Goal: Transaction & Acquisition: Obtain resource

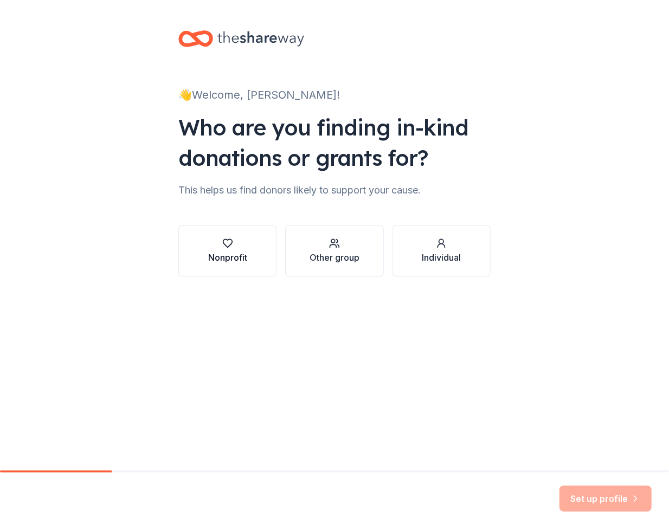
click at [229, 266] on button "Nonprofit" at bounding box center [227, 251] width 98 height 52
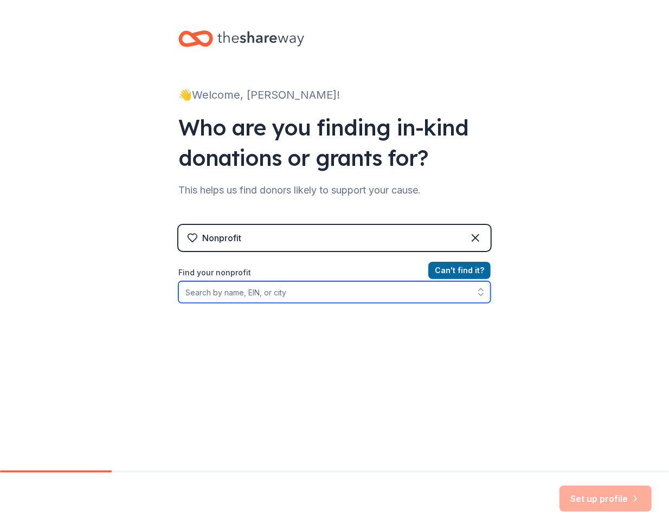
click at [329, 289] on input "Find your nonprofit" at bounding box center [334, 293] width 312 height 22
type input "Creative Discovery Museum"
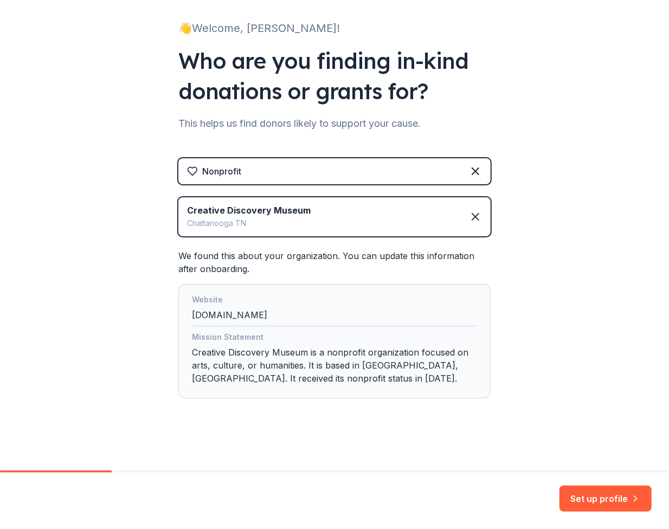
scroll to position [67, 0]
click at [582, 497] on button "Set up profile" at bounding box center [606, 499] width 92 height 26
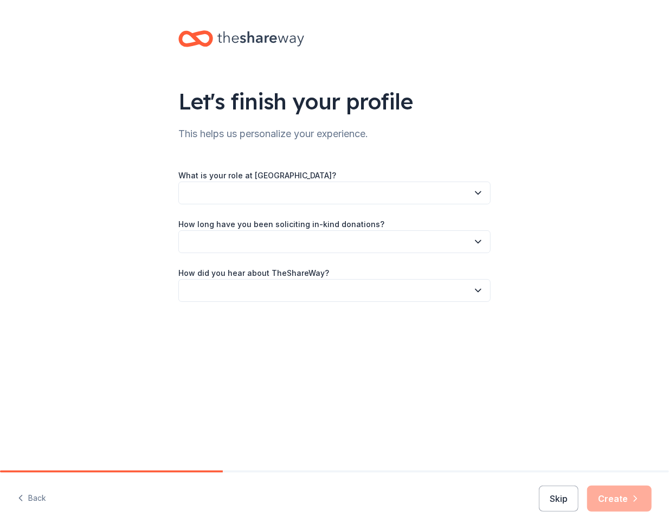
click at [335, 197] on button "button" at bounding box center [334, 193] width 312 height 23
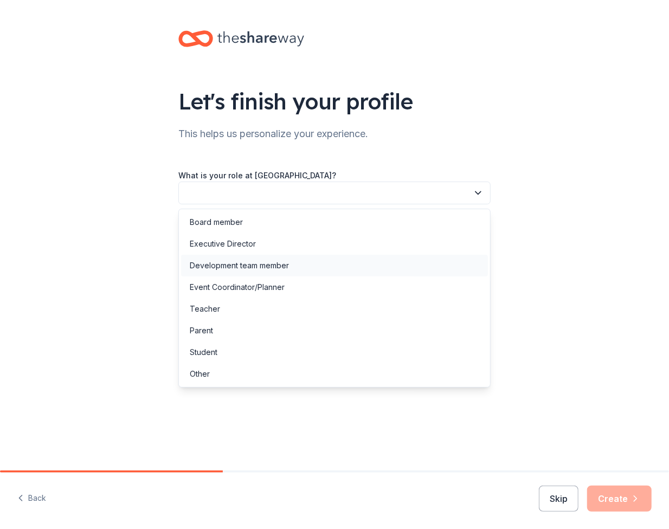
click at [235, 268] on div "Development team member" at bounding box center [239, 265] width 99 height 13
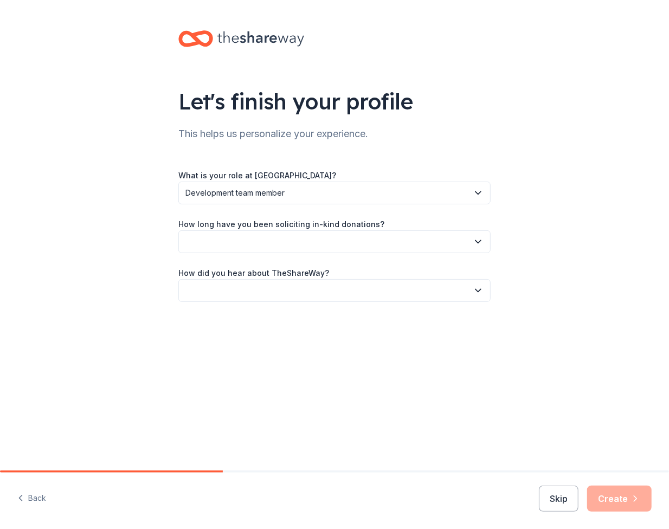
click at [258, 252] on button "button" at bounding box center [334, 242] width 312 height 23
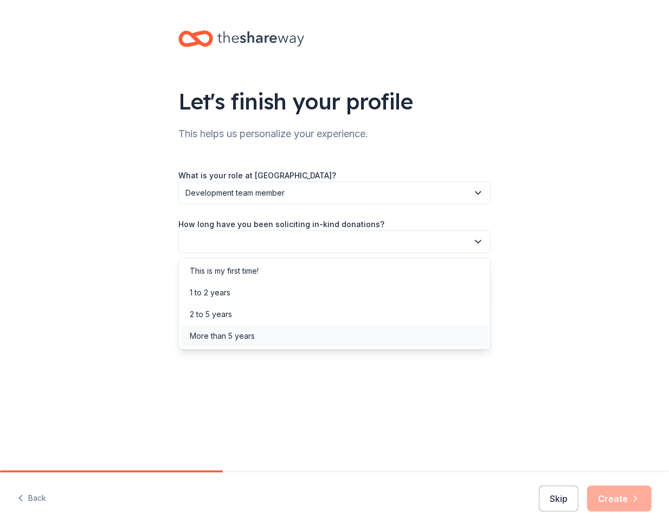
click at [253, 337] on div "More than 5 years" at bounding box center [222, 336] width 65 height 13
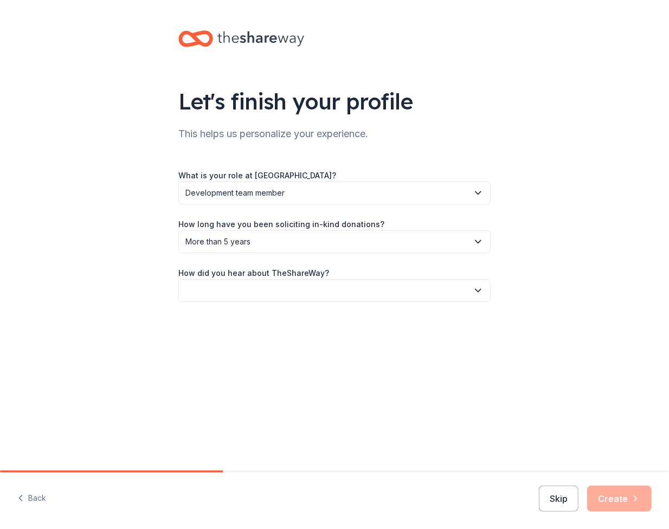
click at [253, 296] on button "button" at bounding box center [334, 290] width 312 height 23
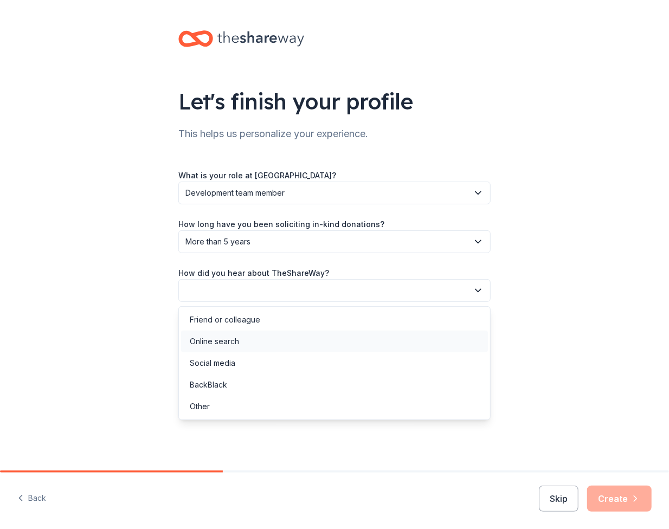
click at [253, 343] on div "Online search" at bounding box center [334, 342] width 307 height 22
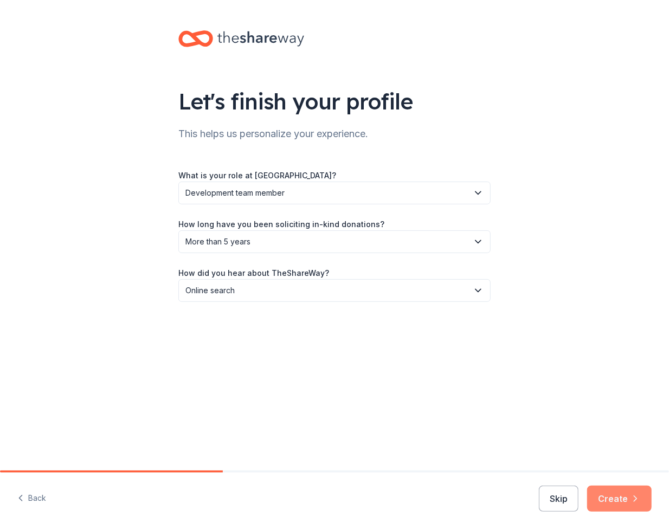
click at [598, 498] on button "Create" at bounding box center [619, 499] width 65 height 26
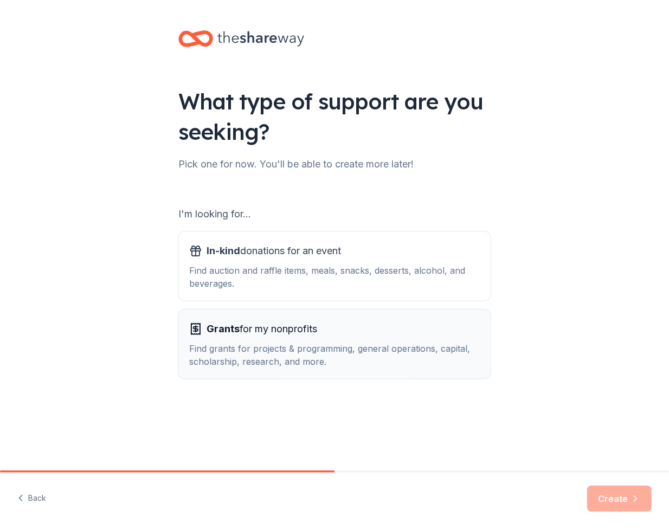
click at [268, 359] on div "Find grants for projects & programming, general operations, capital, scholarshi…" at bounding box center [334, 355] width 291 height 26
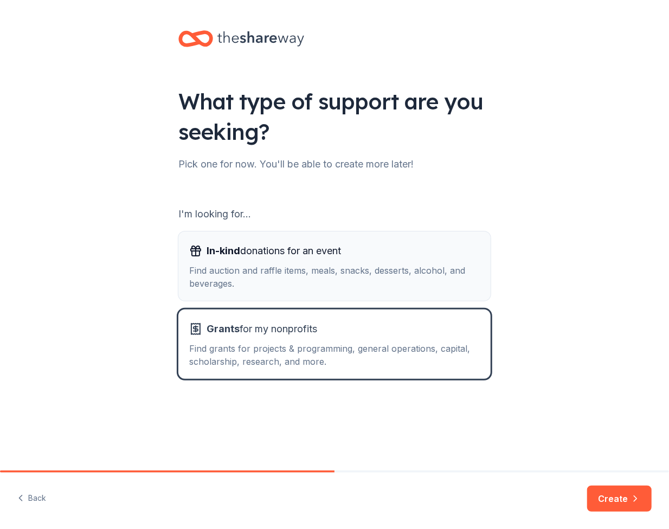
click at [272, 279] on div "Find auction and raffle items, meals, snacks, desserts, alcohol, and beverages." at bounding box center [334, 277] width 291 height 26
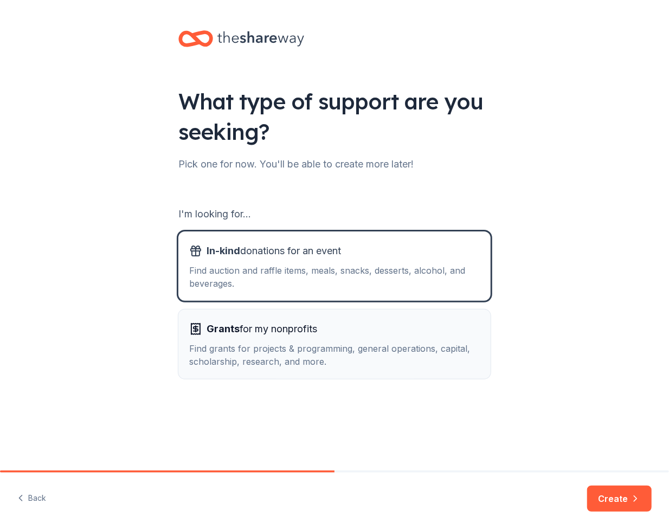
click at [278, 344] on div "Find grants for projects & programming, general operations, capital, scholarshi…" at bounding box center [334, 355] width 291 height 26
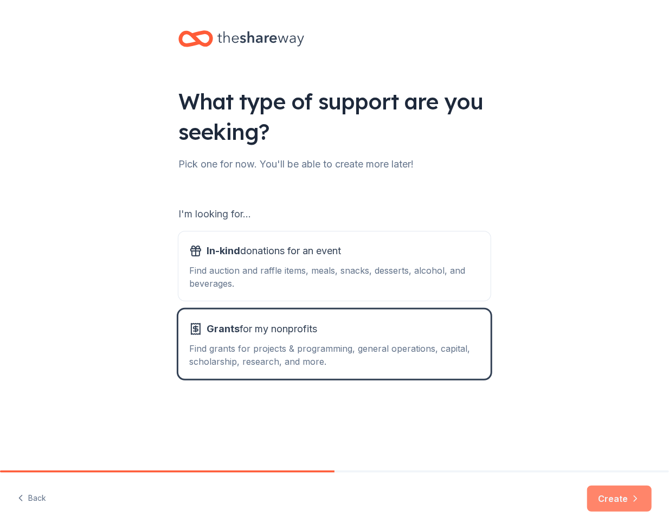
click at [626, 500] on button "Create" at bounding box center [619, 499] width 65 height 26
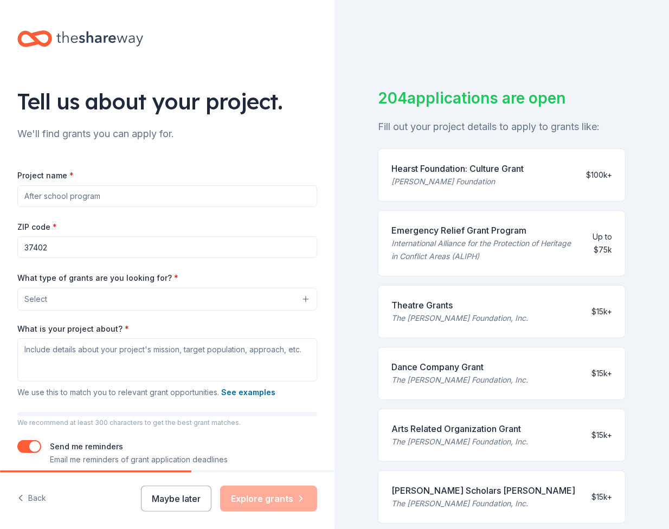
click at [107, 300] on button "Select" at bounding box center [167, 299] width 300 height 23
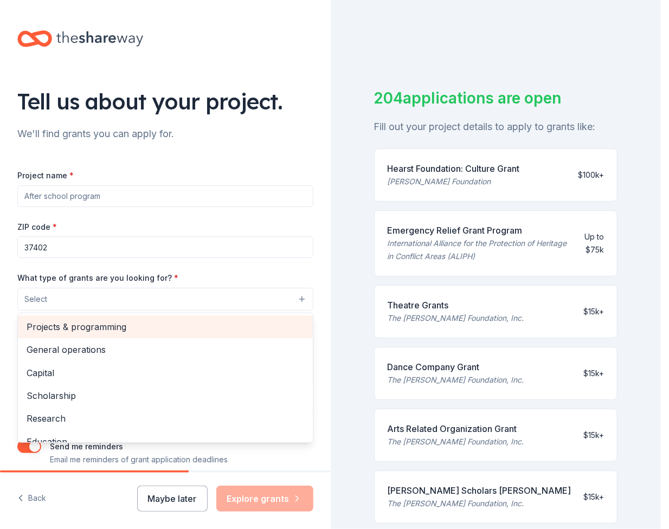
click at [105, 326] on span "Projects & programming" at bounding box center [166, 327] width 278 height 14
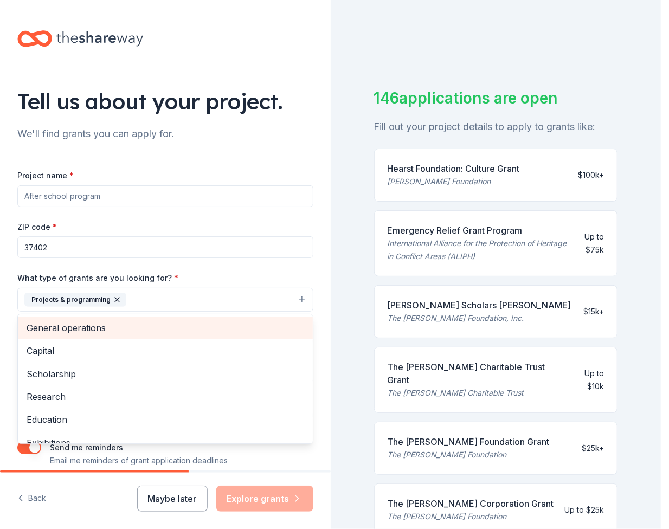
click at [121, 328] on span "General operations" at bounding box center [166, 328] width 278 height 14
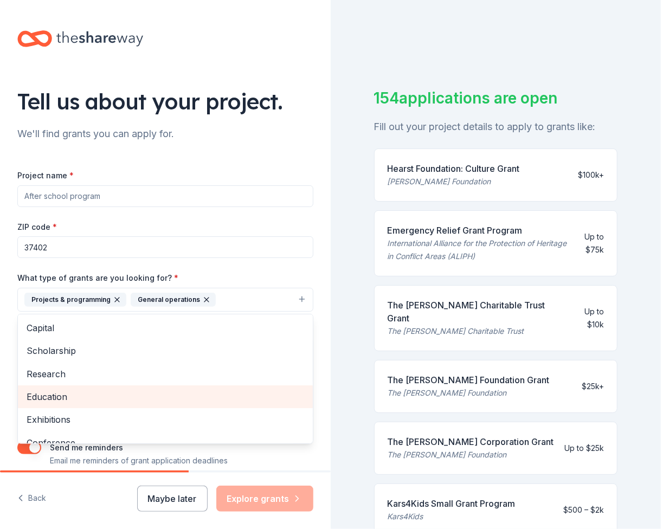
click at [93, 395] on span "Education" at bounding box center [166, 397] width 278 height 14
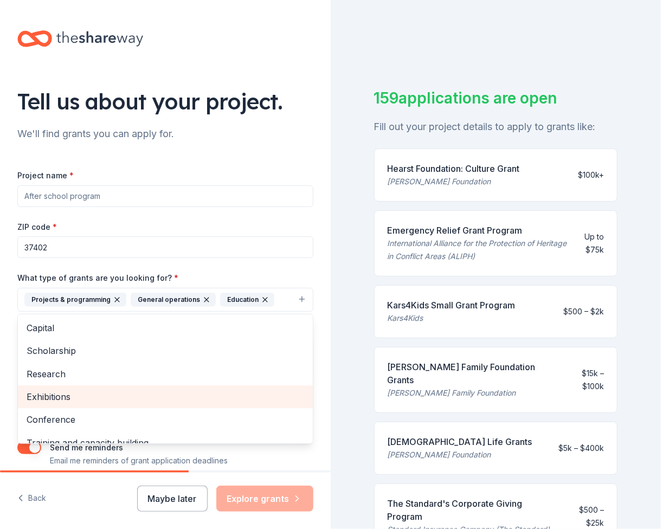
click at [86, 394] on span "Exhibitions" at bounding box center [166, 397] width 278 height 14
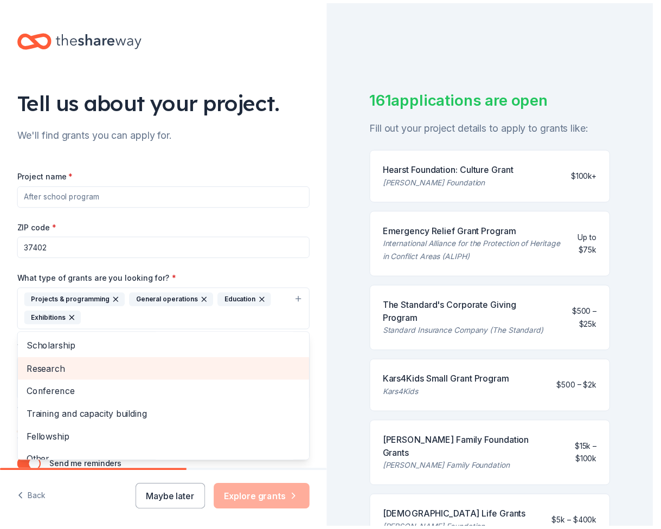
scroll to position [36, 0]
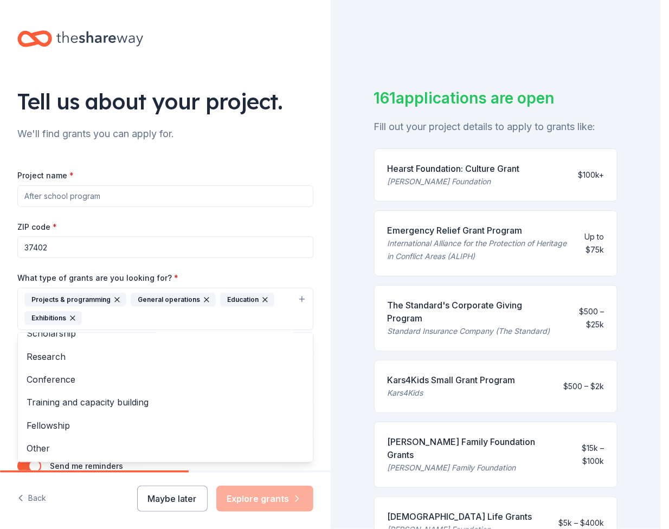
click at [236, 277] on div "What type of grants are you looking for? * Projects & programming General opera…" at bounding box center [165, 300] width 296 height 59
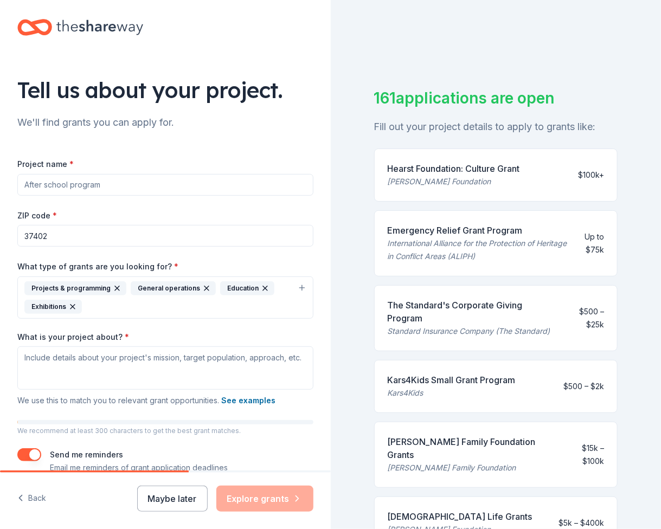
scroll to position [0, 0]
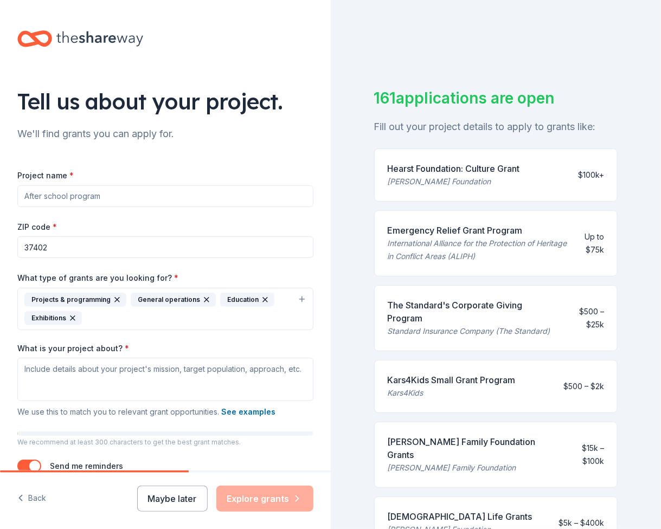
click at [84, 193] on input "Project name *" at bounding box center [165, 197] width 296 height 22
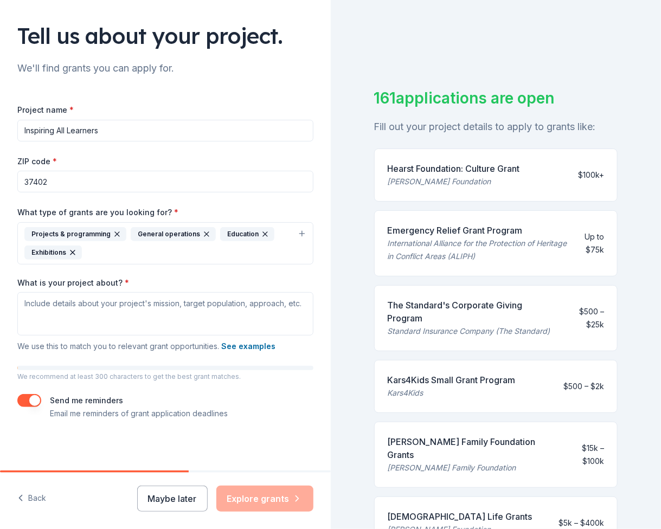
scroll to position [12, 0]
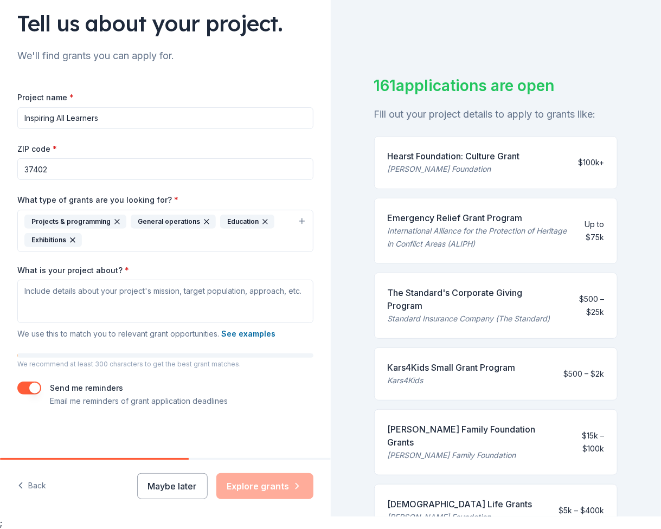
type input "Inspiring All Learners"
click at [114, 290] on textarea "What is your project about? *" at bounding box center [165, 301] width 296 height 43
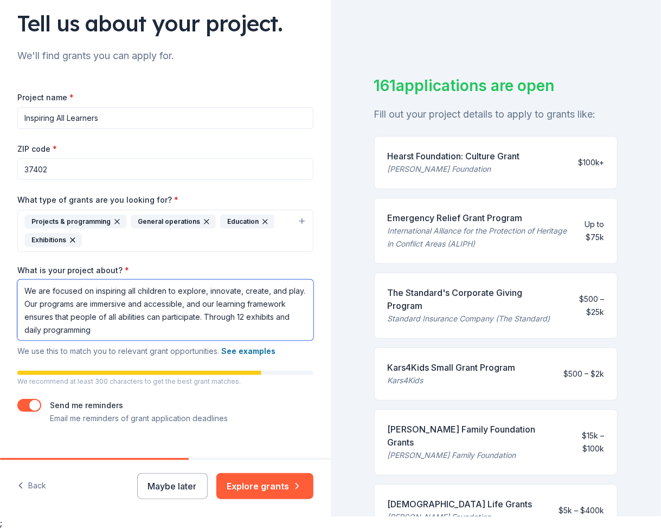
paste textarea "cultivating a sense of wonder and discovery in children and their caregivers. T…"
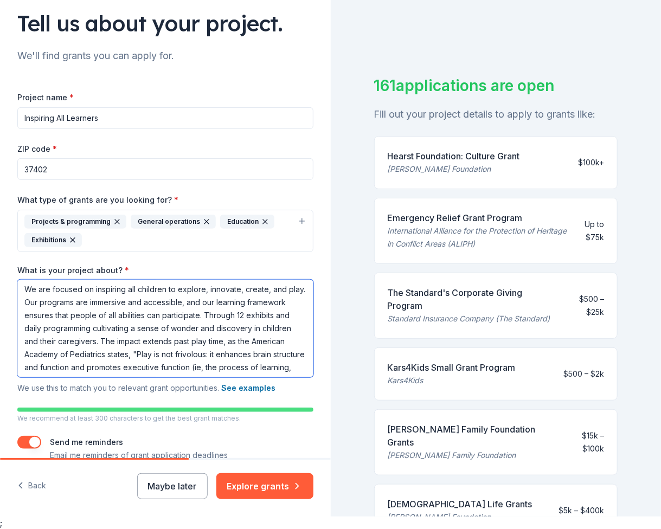
scroll to position [0, 0]
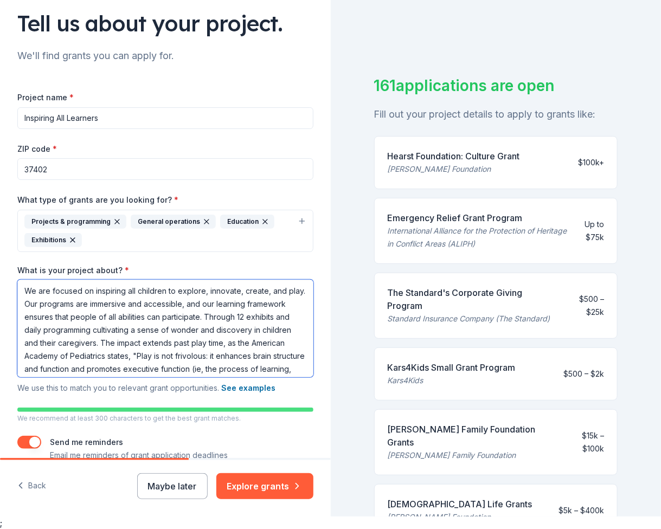
click at [139, 328] on textarea "We are focused on inspiring all children to explore, innovate, create, and play…" at bounding box center [165, 329] width 296 height 98
click at [186, 328] on textarea "We are focused on inspiring all children to explore, innovate, create, and play…" at bounding box center [165, 329] width 296 height 98
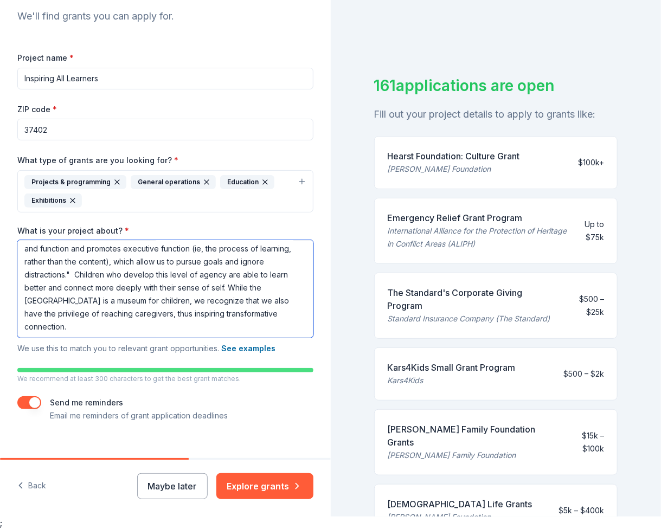
scroll to position [119, 0]
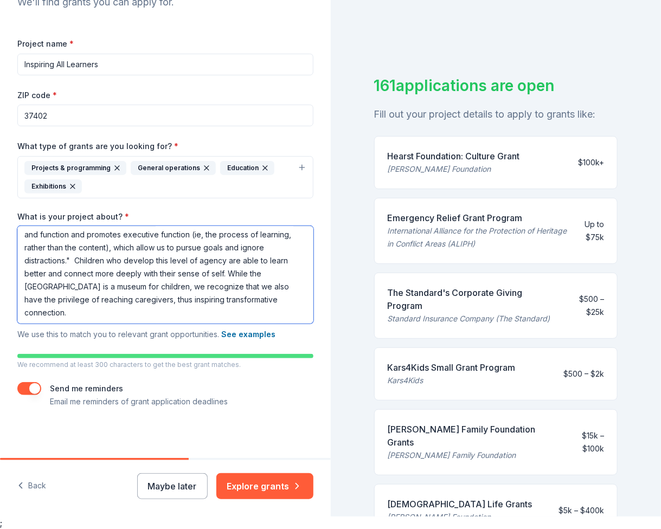
click at [183, 304] on textarea "We are focused on inspiring all children to explore, innovate, create, and play…" at bounding box center [165, 275] width 296 height 98
click at [374, 48] on div "161 applications are open Fill out your project details to apply to grants like…" at bounding box center [496, 252] width 331 height 529
click at [170, 299] on textarea "We are focused on inspiring all children to explore, innovate, create, and play…" at bounding box center [165, 275] width 296 height 98
click at [165, 306] on textarea "We are focused on inspiring all children to explore, innovate, create, and play…" at bounding box center [165, 275] width 296 height 98
paste textarea "A simple afternoon at the Museum, spent digging in Unearthed, exploring on the …"
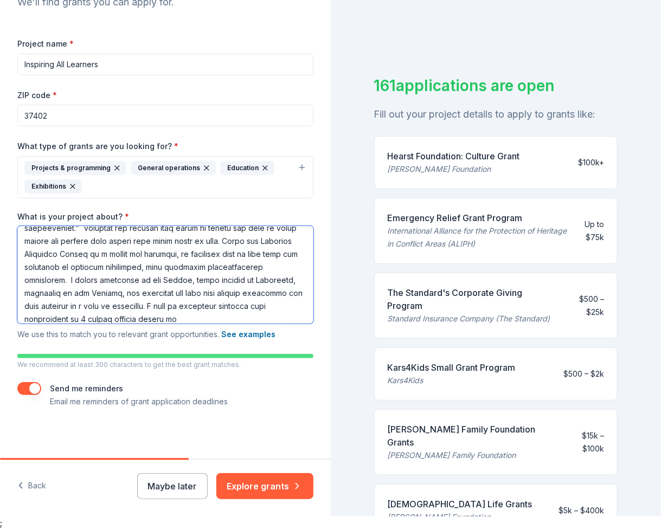
scroll to position [126, 0]
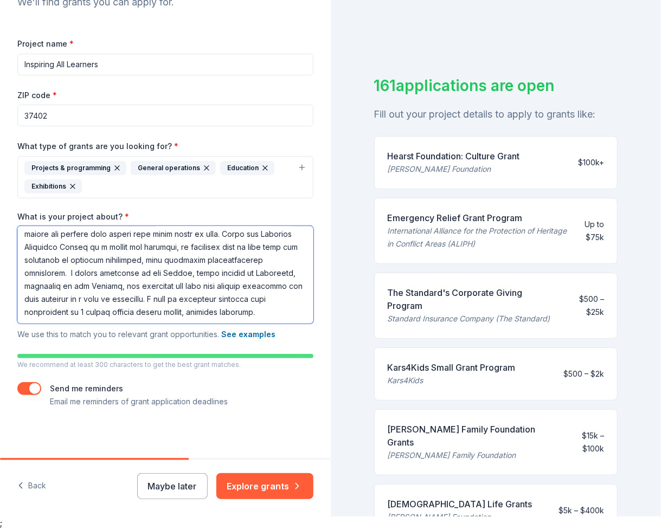
click at [49, 314] on textarea "What is your project about? *" at bounding box center [165, 275] width 296 height 98
click at [151, 313] on textarea "What is your project about? *" at bounding box center [165, 275] width 296 height 98
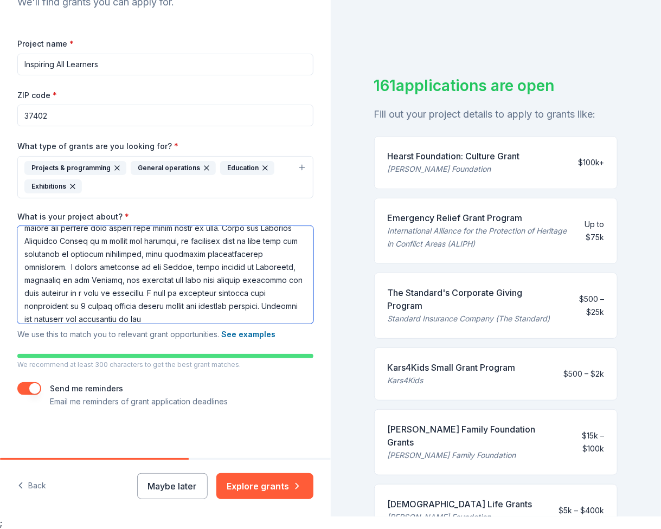
scroll to position [139, 0]
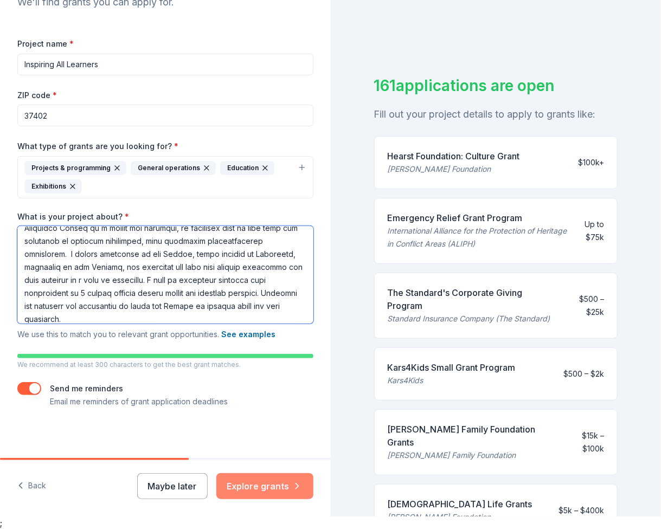
type textarea "We are focused on inspiring all children to explore, innovate, create, and play…"
click at [254, 482] on button "Explore grants" at bounding box center [264, 487] width 97 height 26
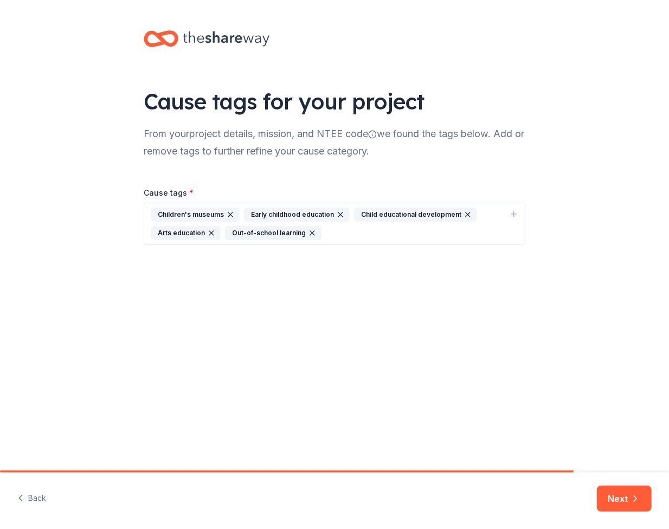
click at [338, 233] on div "Children's museums Early childhood education Child educational development Arts…" at bounding box center [328, 224] width 355 height 33
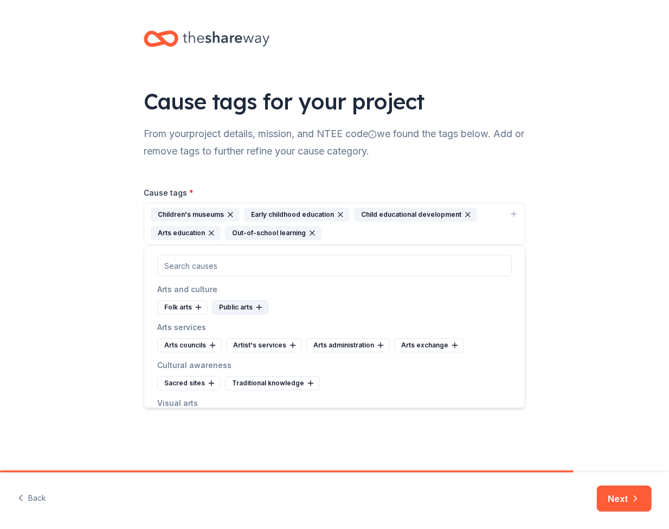
click at [221, 308] on div "Public arts" at bounding box center [240, 307] width 56 height 14
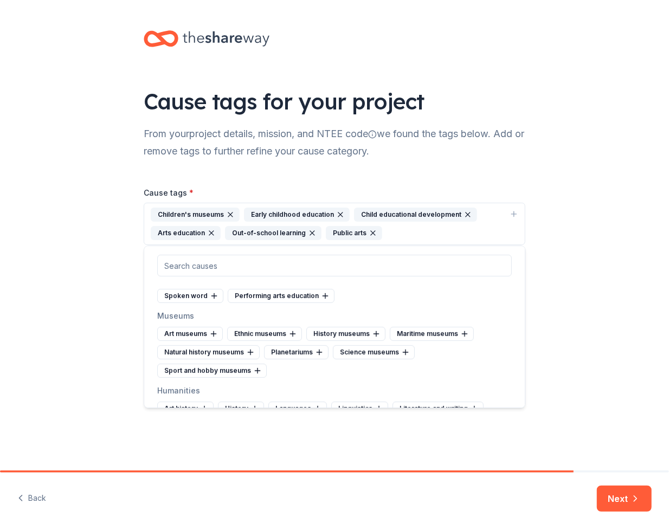
scroll to position [217, 0]
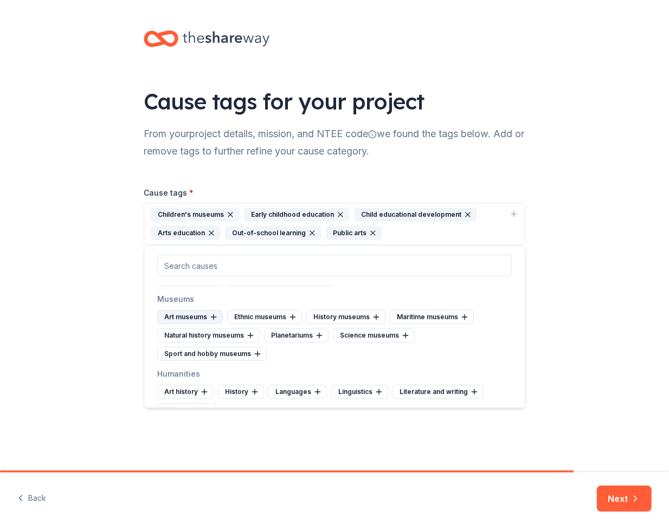
click at [190, 315] on div "Art museums" at bounding box center [190, 317] width 66 height 14
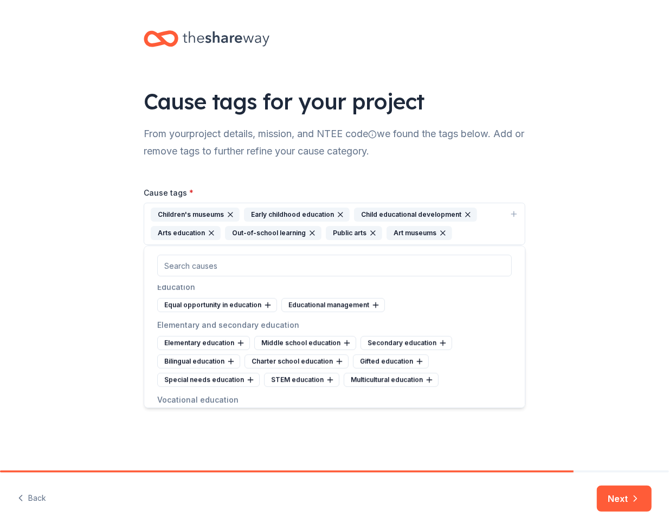
scroll to position [434, 0]
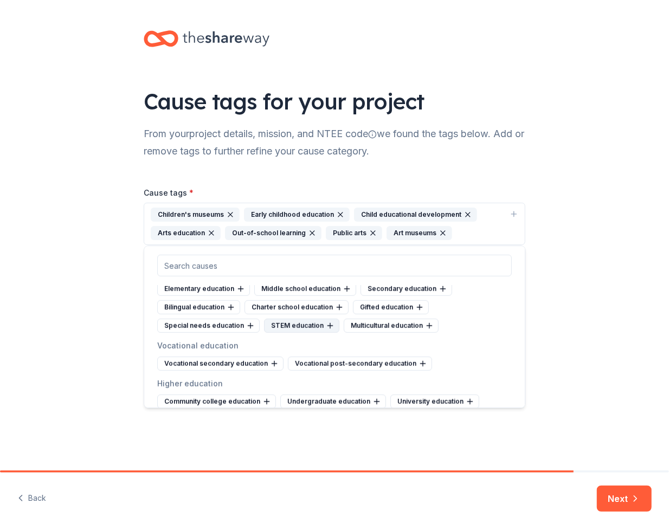
click at [296, 333] on div "STEM education" at bounding box center [301, 326] width 75 height 14
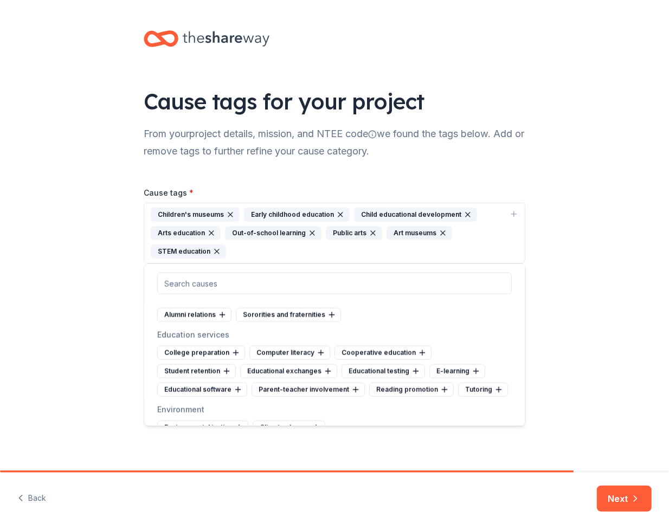
scroll to position [705, 0]
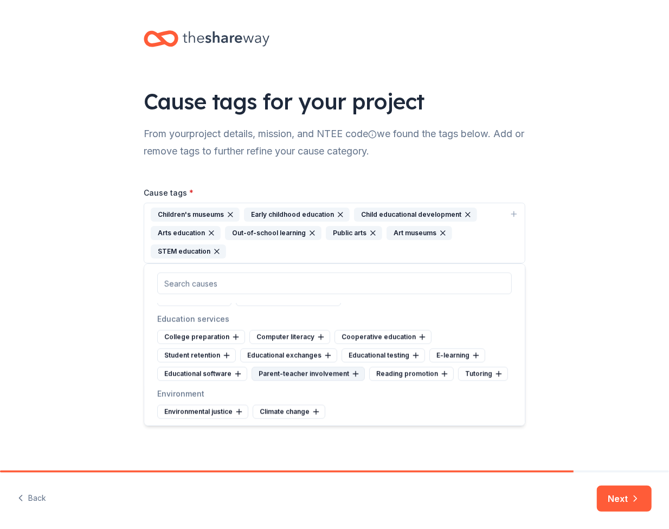
click at [252, 381] on div "Parent-teacher involvement" at bounding box center [308, 374] width 113 height 14
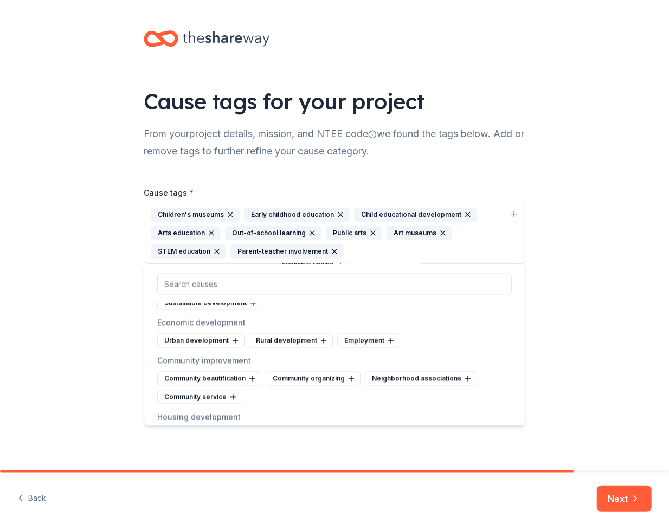
scroll to position [3417, 0]
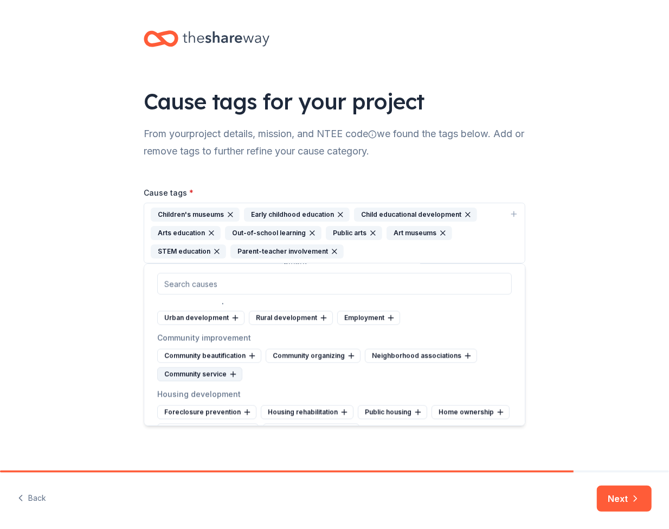
click at [211, 367] on div "Community service" at bounding box center [199, 374] width 85 height 14
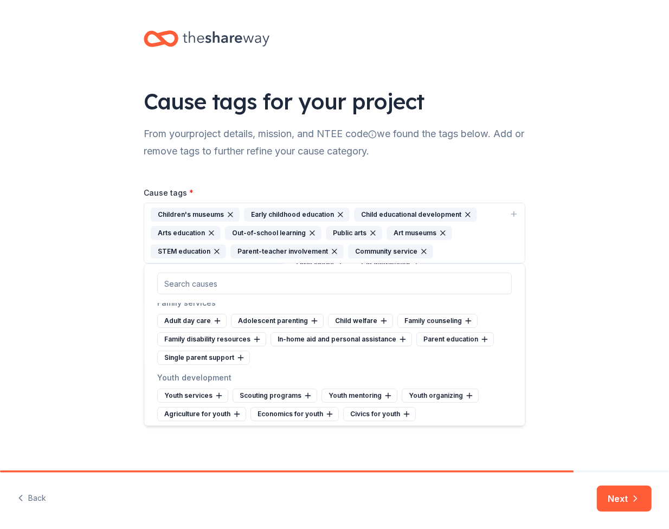
scroll to position [4393, 0]
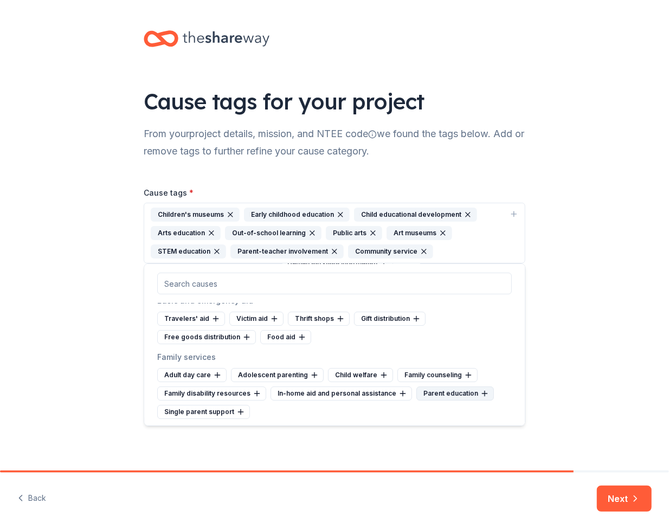
click at [434, 387] on div "Parent education" at bounding box center [456, 394] width 78 height 14
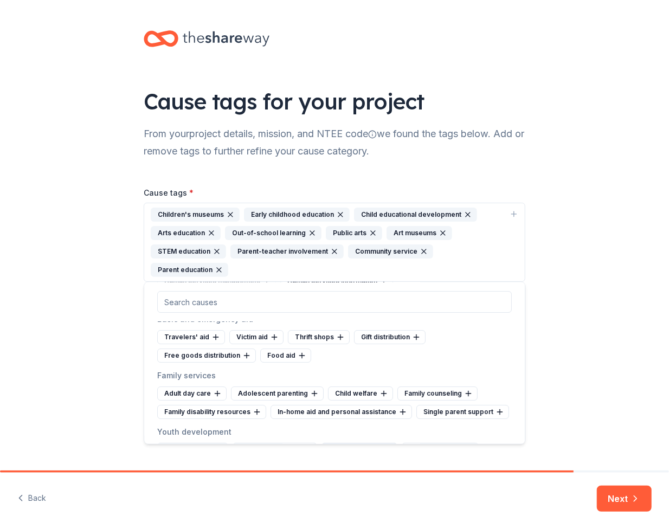
click at [356, 443] on div "Youth mentoring" at bounding box center [360, 450] width 76 height 14
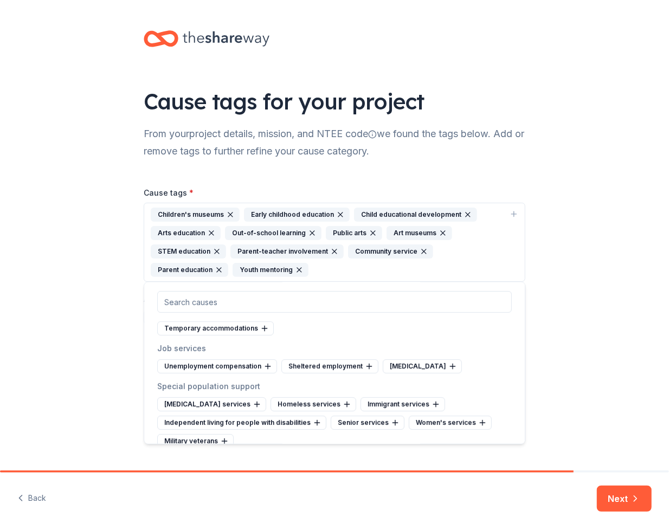
scroll to position [4705, 0]
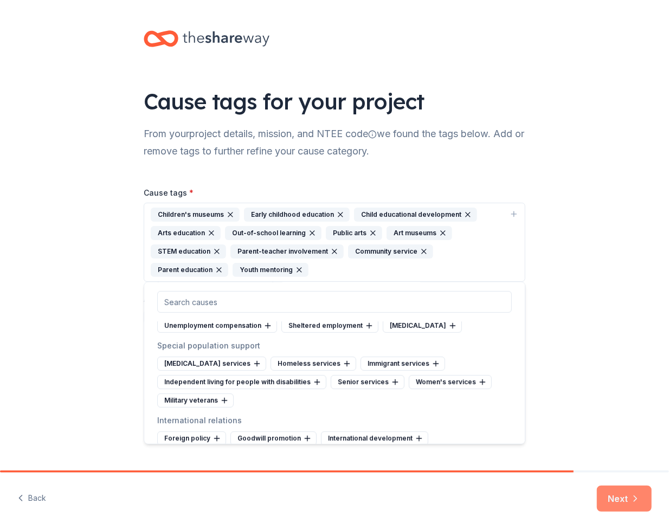
click at [614, 495] on button "Next" at bounding box center [624, 499] width 55 height 26
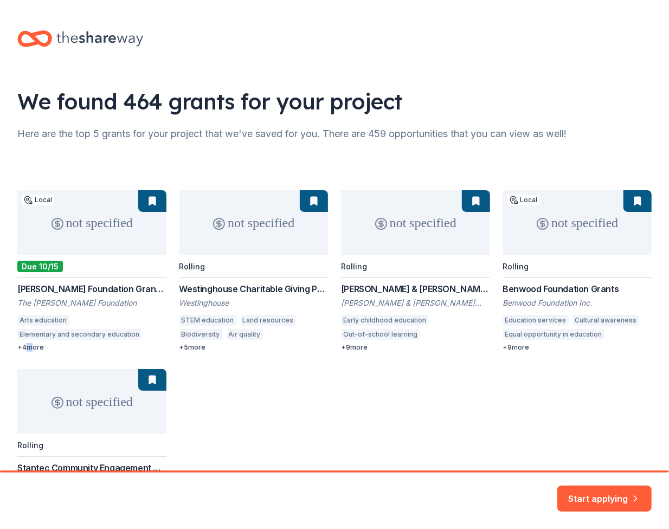
click at [29, 349] on div "not specified Local Due 10/15 Tucker Foundation Grant Program The Tucker Founda…" at bounding box center [334, 360] width 635 height 341
click at [148, 203] on div "not specified Local Due 10/15 Tucker Foundation Grant Program The Tucker Founda…" at bounding box center [334, 360] width 635 height 341
click at [586, 492] on button "Start applying" at bounding box center [605, 492] width 94 height 26
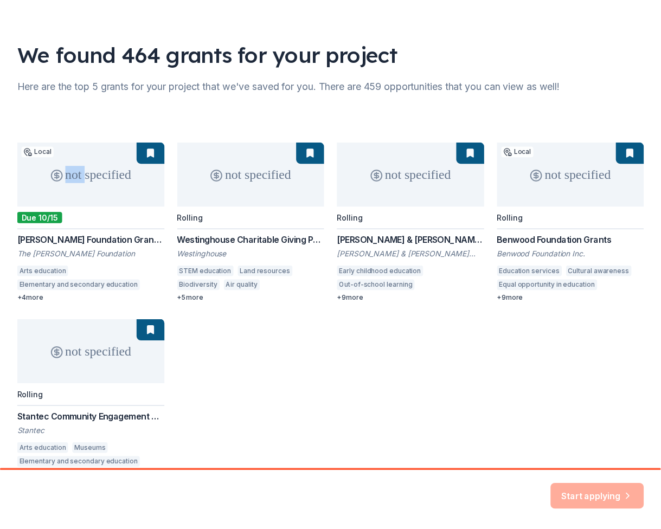
scroll to position [112, 0]
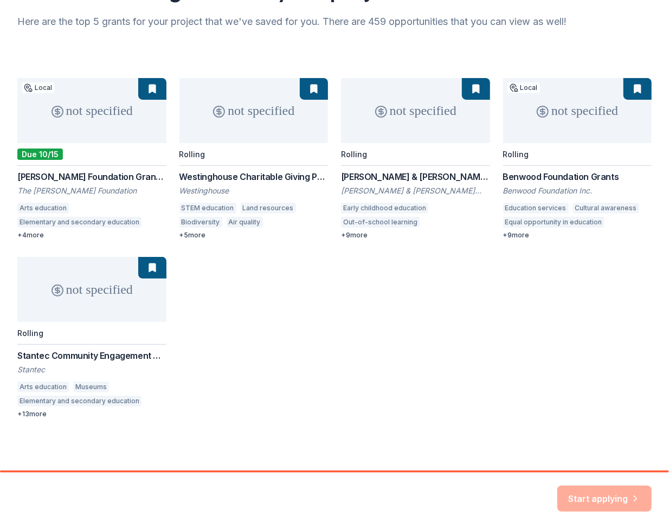
click at [597, 495] on div "Start applying" at bounding box center [605, 499] width 94 height 26
click at [146, 88] on div "not specified Local Due 10/15 Tucker Foundation Grant Program The Tucker Founda…" at bounding box center [334, 248] width 635 height 341
click at [146, 87] on div "not specified Local Due 10/15 Tucker Foundation Grant Program The Tucker Founda…" at bounding box center [334, 248] width 635 height 341
click at [572, 495] on div "Start applying" at bounding box center [605, 499] width 94 height 26
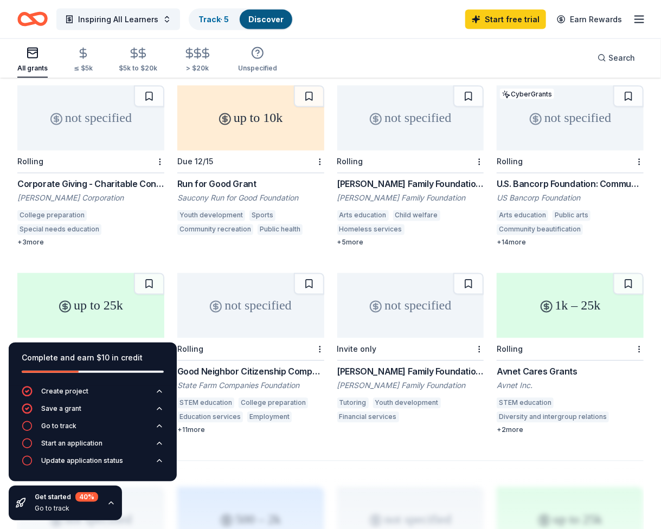
scroll to position [601, 0]
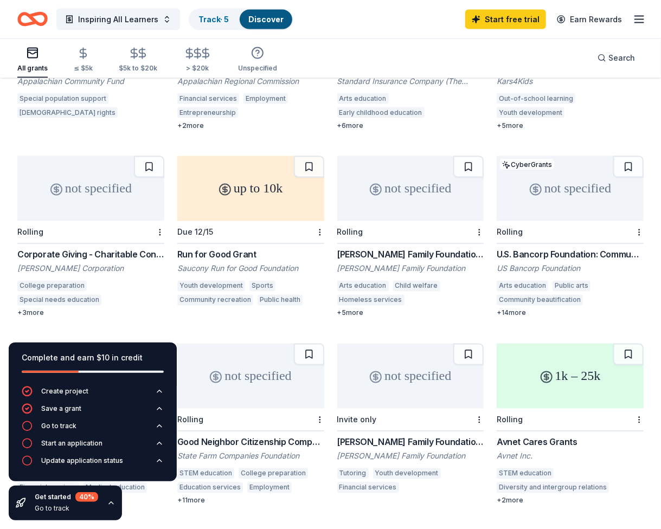
click at [307, 156] on button at bounding box center [309, 167] width 30 height 22
click at [626, 156] on button at bounding box center [628, 167] width 30 height 22
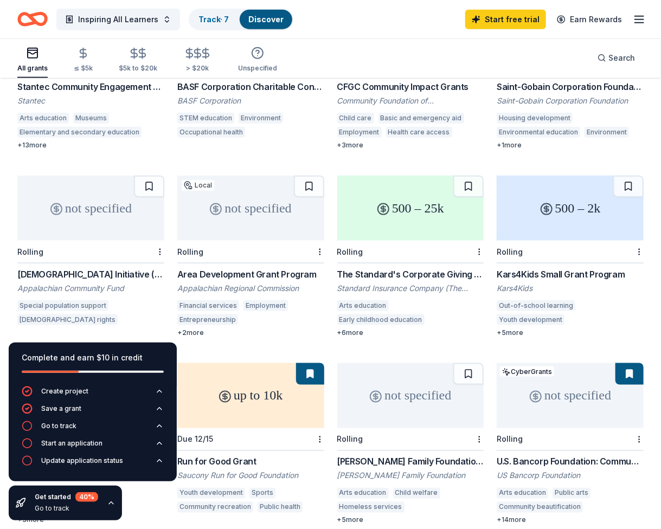
scroll to position [384, 0]
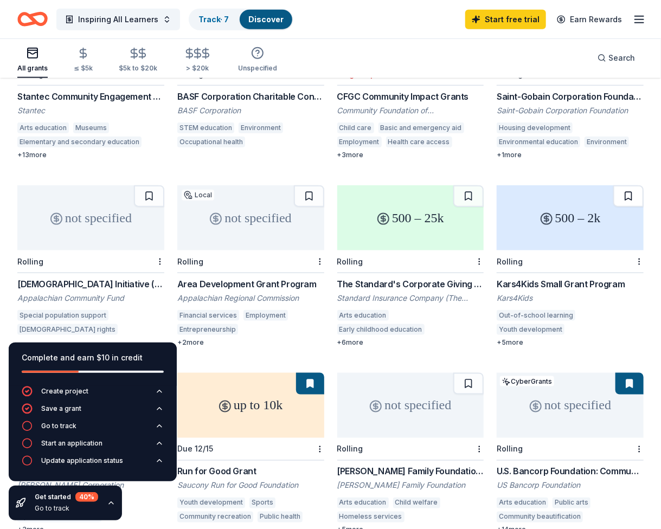
click at [629, 186] on button at bounding box center [628, 197] width 30 height 22
click at [308, 186] on button at bounding box center [309, 197] width 30 height 22
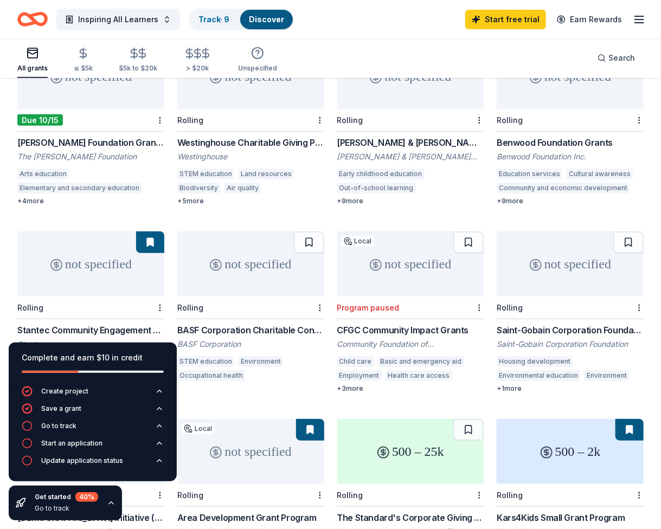
scroll to position [113, 0]
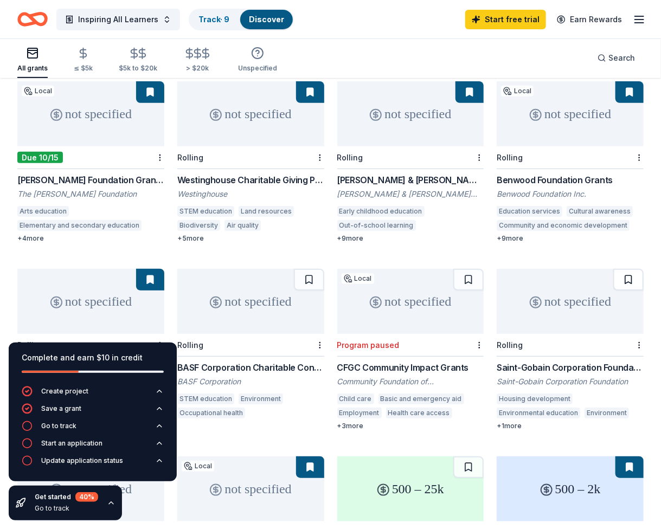
click at [629, 270] on button at bounding box center [628, 280] width 30 height 22
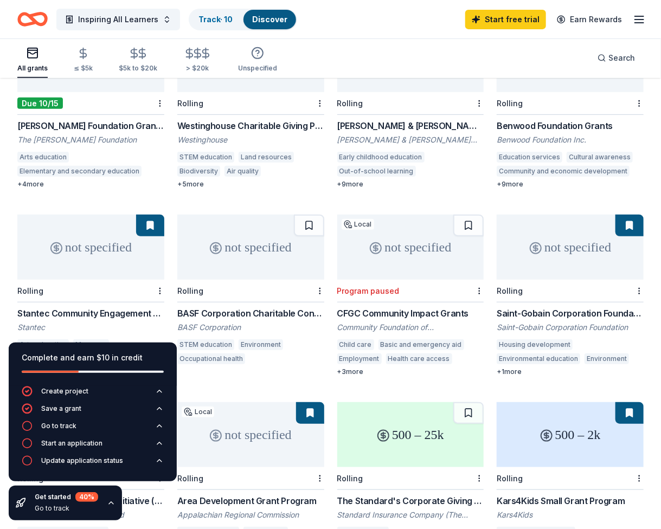
click at [152, 215] on button at bounding box center [150, 226] width 28 height 22
click at [149, 215] on button at bounding box center [150, 226] width 28 height 22
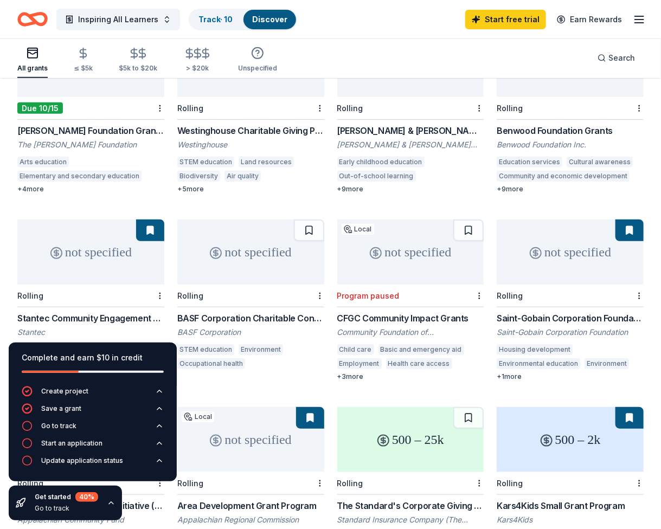
scroll to position [163, 0]
click at [123, 124] on div "Tucker Foundation Grant Program" at bounding box center [90, 130] width 147 height 13
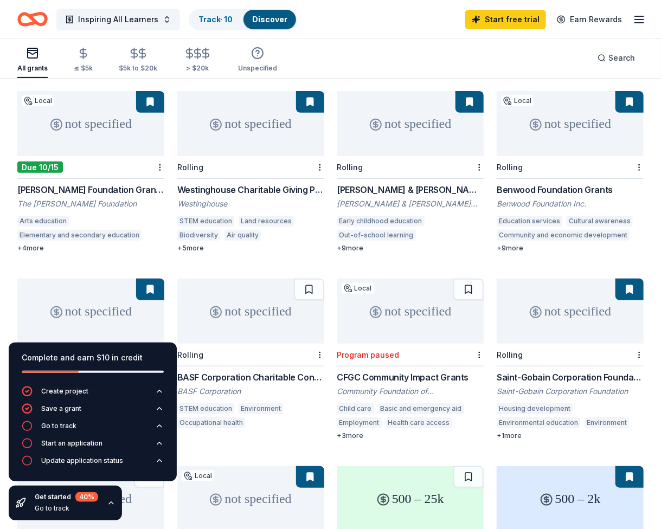
scroll to position [54, 0]
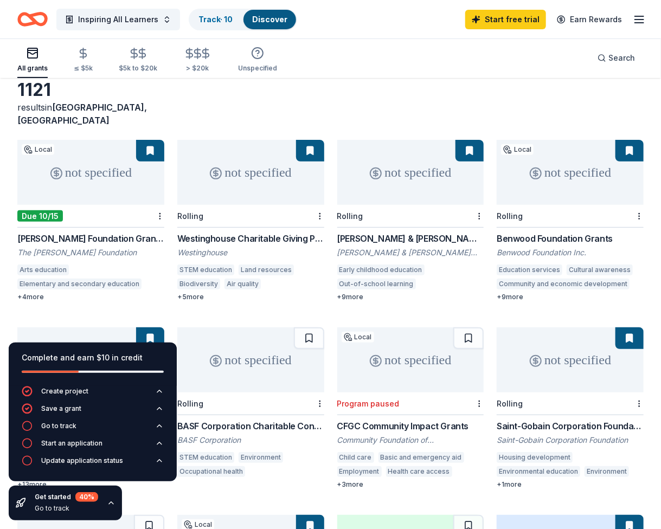
click at [267, 217] on div "not specified Rolling Westinghouse Charitable Giving Program Westinghouse STEM …" at bounding box center [250, 221] width 147 height 162
click at [385, 232] on div "Dennis & Phyllis Washington Foundation Grants" at bounding box center [410, 238] width 147 height 13
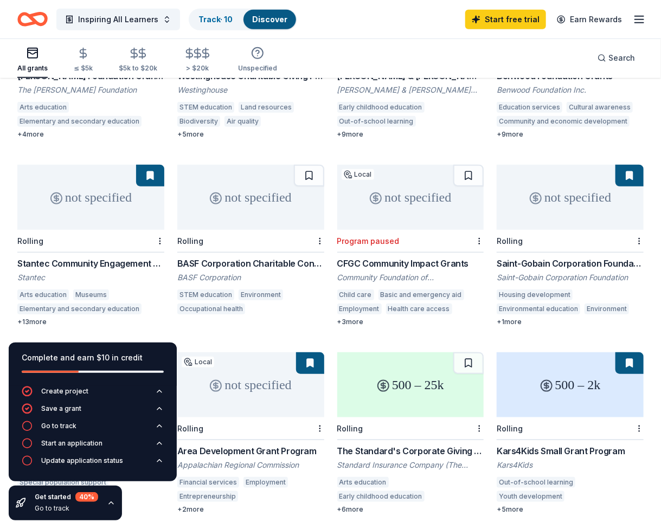
scroll to position [271, 0]
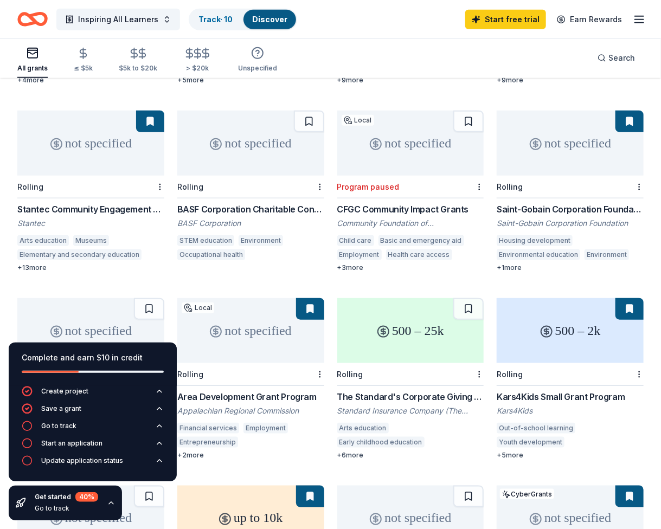
click at [89, 203] on div "Stantec Community Engagement Grant" at bounding box center [90, 209] width 147 height 13
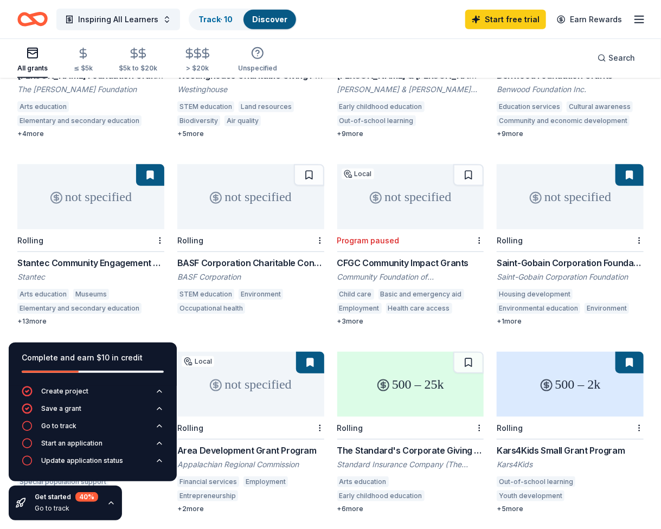
scroll to position [217, 0]
click at [92, 257] on div "Stantec Community Engagement Grant" at bounding box center [90, 263] width 147 height 13
click at [295, 257] on div "BASF Corporation Charitable Contributions" at bounding box center [250, 263] width 147 height 13
click at [557, 257] on div "Saint-Gobain Corporation Foundation Direct Grants" at bounding box center [570, 263] width 147 height 13
click at [555, 257] on div "Saint-Gobain Corporation Foundation Direct Grants" at bounding box center [570, 263] width 147 height 13
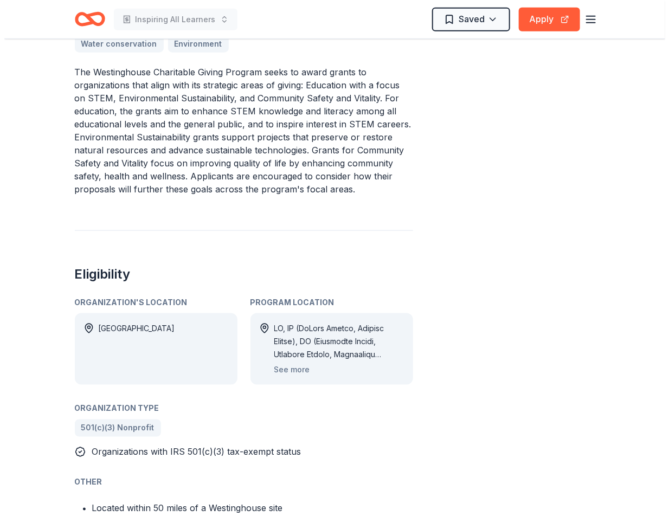
scroll to position [434, 0]
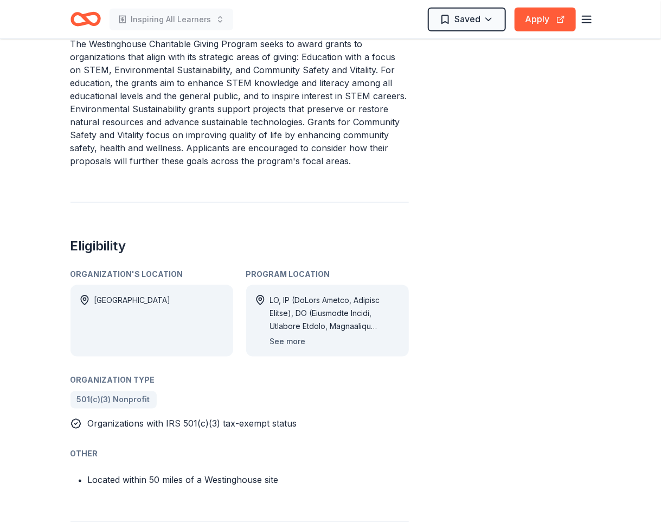
click at [284, 340] on button "See more" at bounding box center [288, 341] width 36 height 13
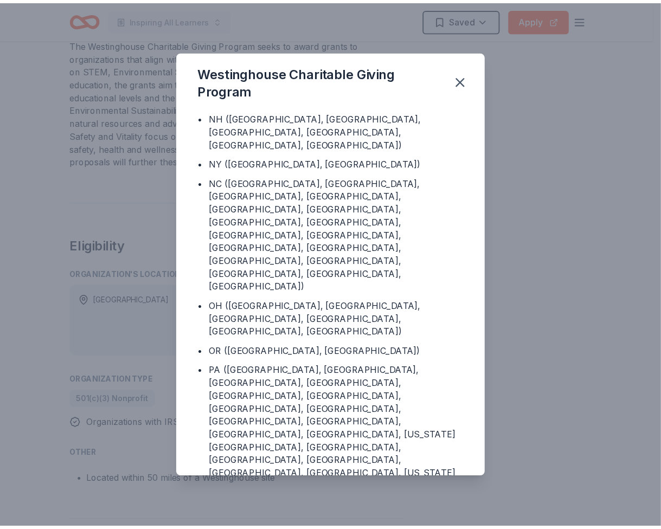
scroll to position [759, 0]
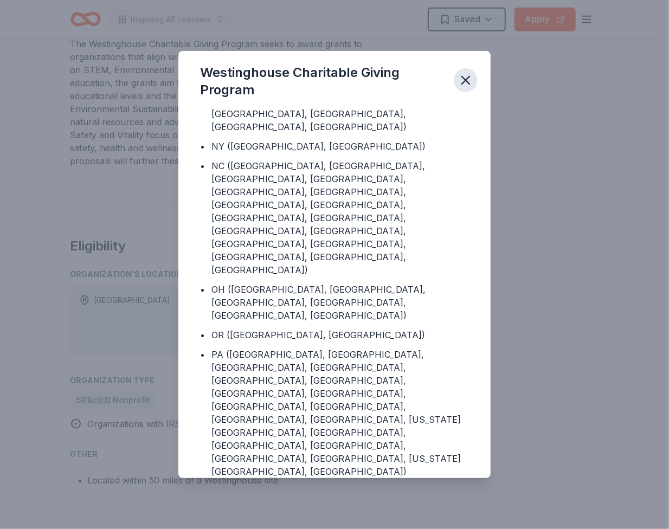
click at [470, 79] on icon "button" at bounding box center [465, 80] width 15 height 15
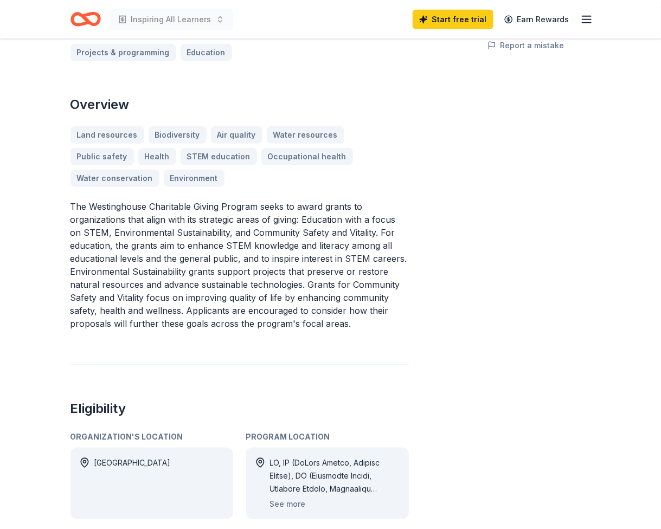
scroll to position [0, 0]
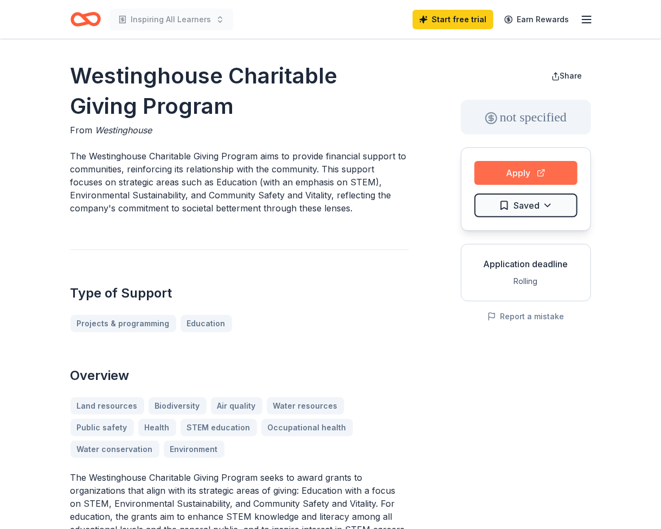
click at [491, 170] on button "Apply" at bounding box center [526, 173] width 103 height 24
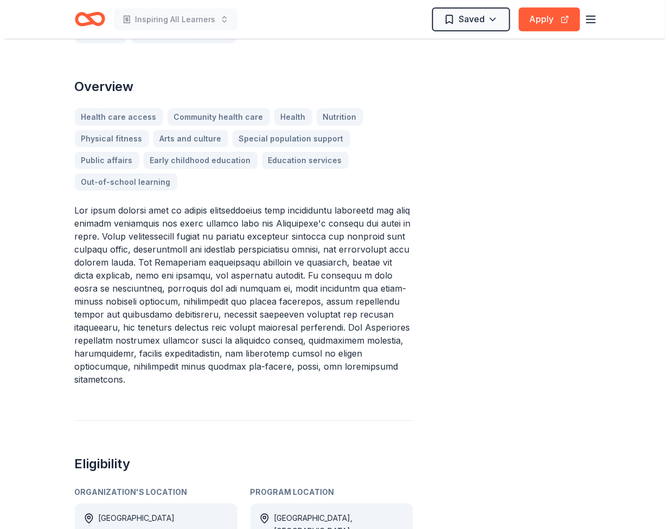
scroll to position [434, 0]
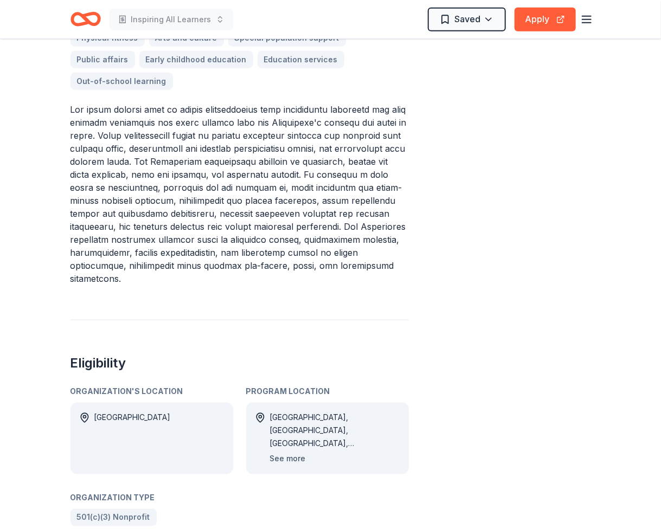
click at [300, 453] on button "See more" at bounding box center [288, 459] width 36 height 13
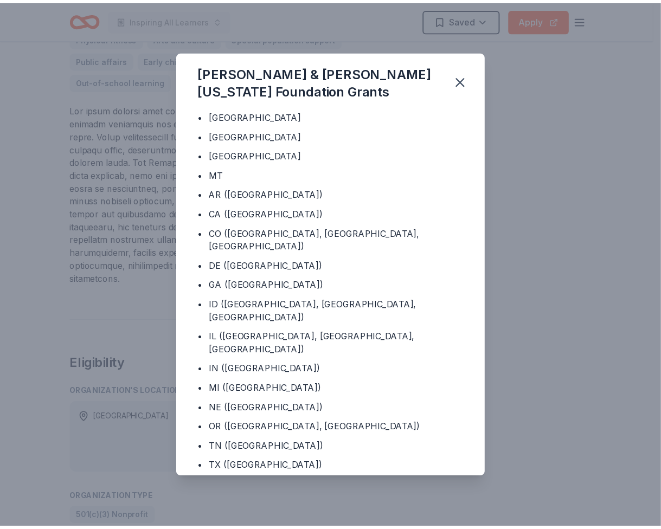
scroll to position [65, 0]
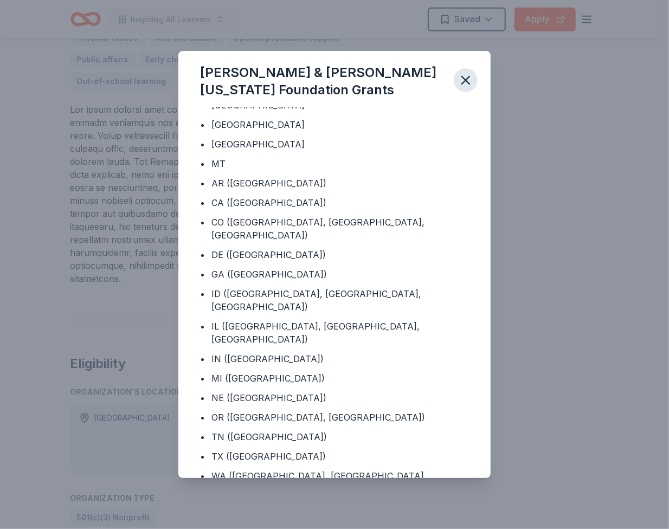
click at [468, 76] on icon "button" at bounding box center [465, 80] width 15 height 15
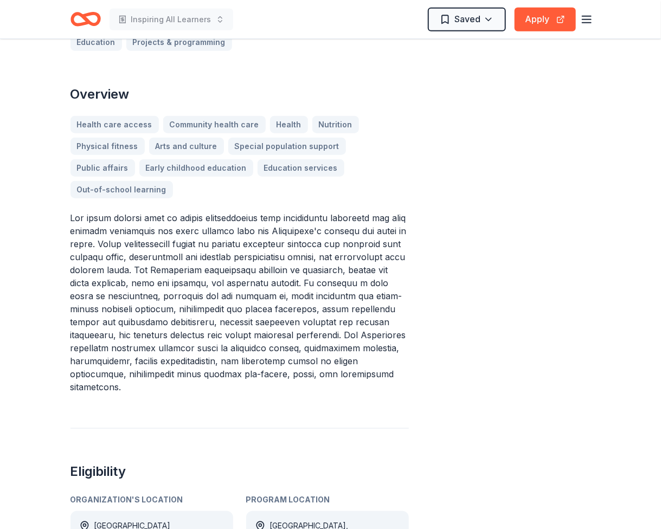
scroll to position [0, 0]
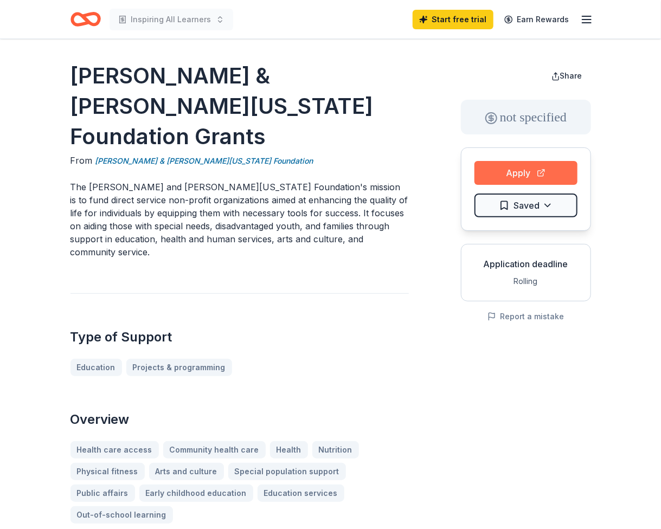
click at [502, 175] on button "Apply" at bounding box center [526, 173] width 103 height 24
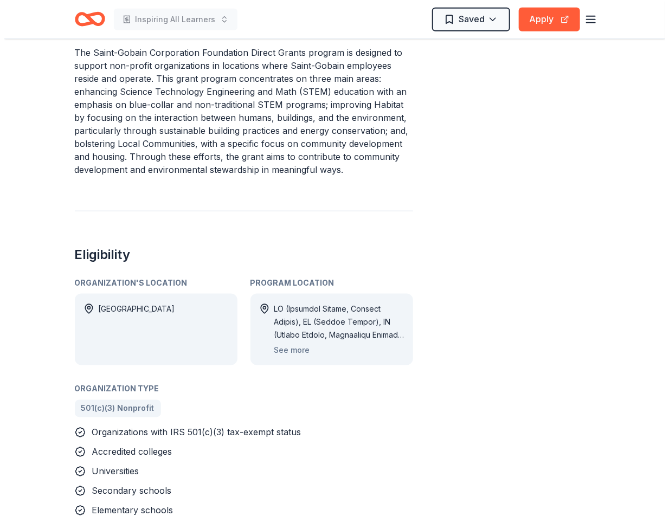
scroll to position [434, 0]
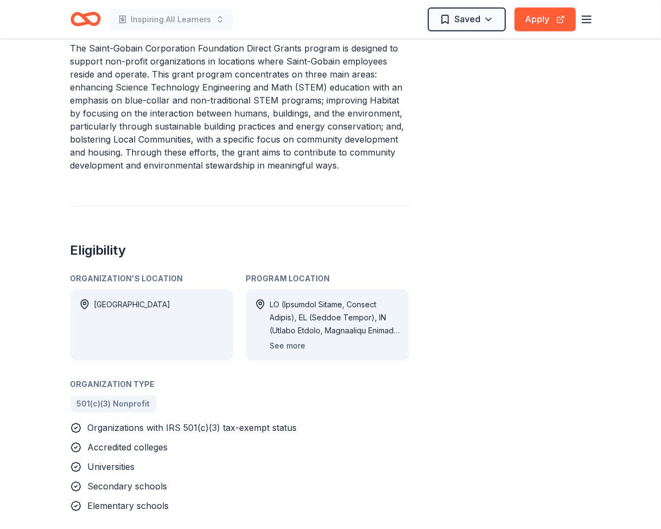
click at [296, 340] on button "See more" at bounding box center [288, 346] width 36 height 13
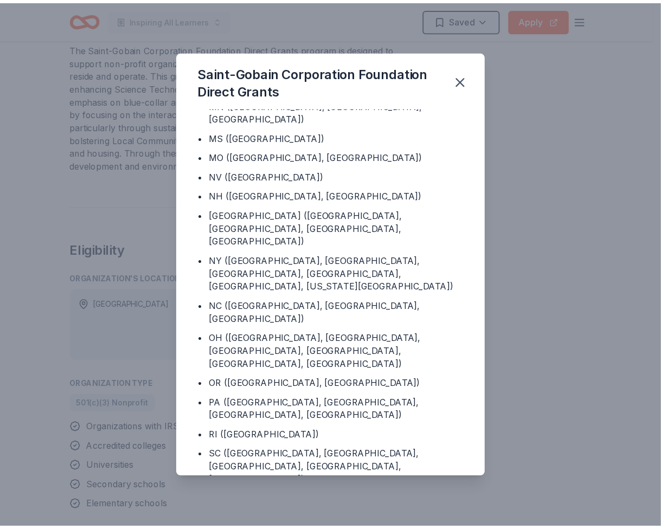
scroll to position [501, 0]
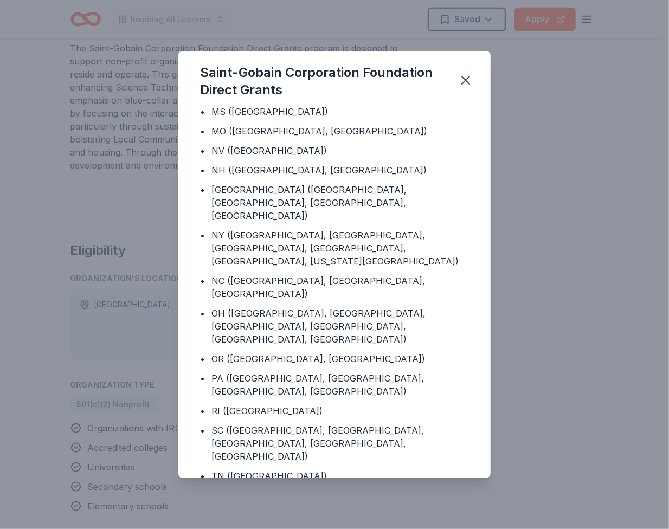
drag, startPoint x: 522, startPoint y: 283, endPoint x: 523, endPoint y: 266, distance: 16.8
click at [523, 283] on div "Saint-Gobain Corporation Foundation Direct Grants Program Location • AL ([GEOGR…" at bounding box center [334, 264] width 669 height 529
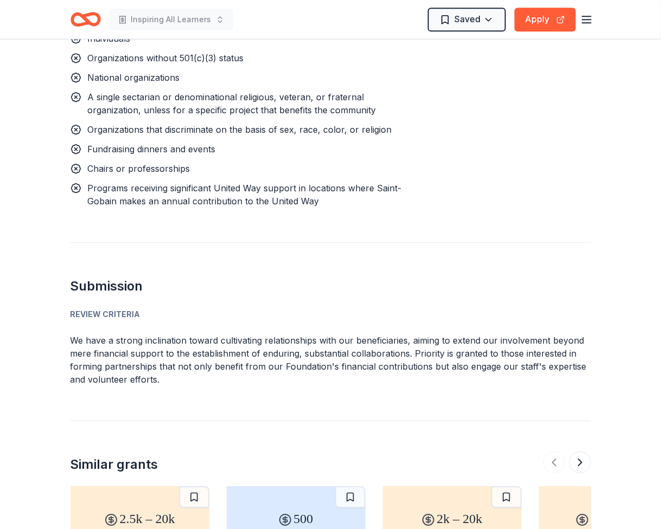
scroll to position [1193, 0]
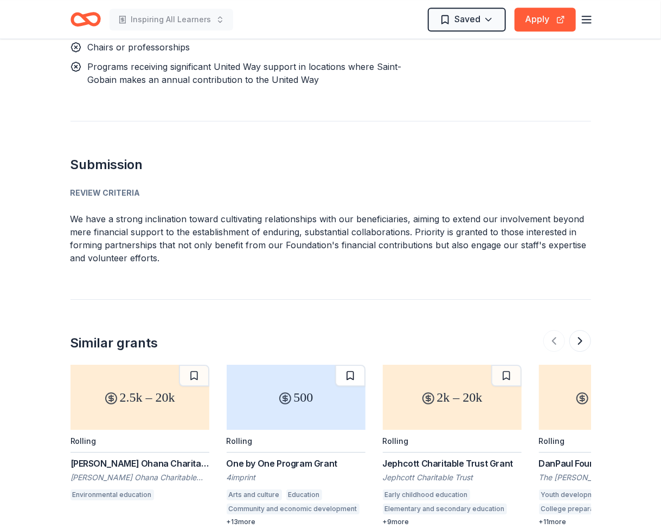
click at [348, 365] on button at bounding box center [350, 376] width 30 height 22
click at [504, 365] on button at bounding box center [506, 376] width 30 height 22
click at [577, 330] on button at bounding box center [581, 341] width 22 height 22
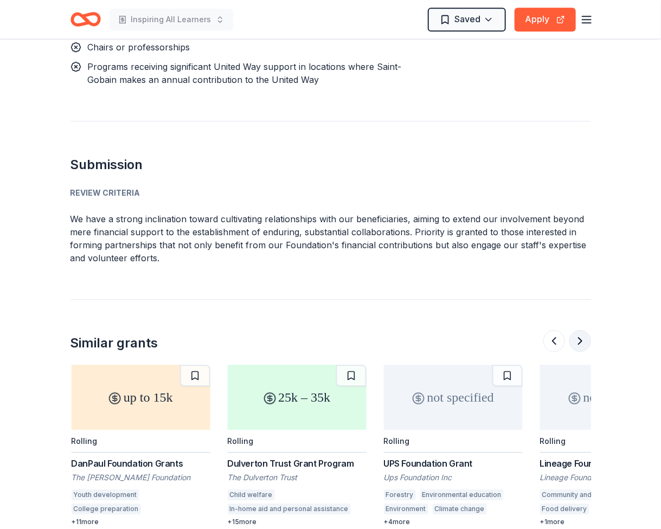
scroll to position [0, 469]
click at [508, 365] on button at bounding box center [506, 376] width 30 height 22
click at [578, 330] on button at bounding box center [581, 341] width 22 height 22
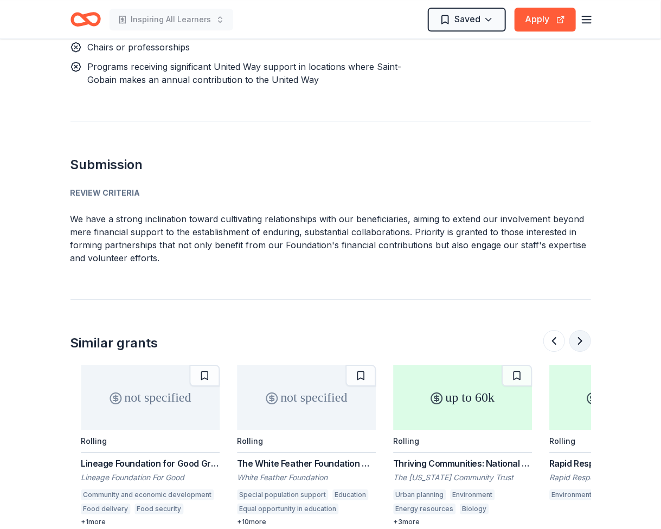
scroll to position [0, 937]
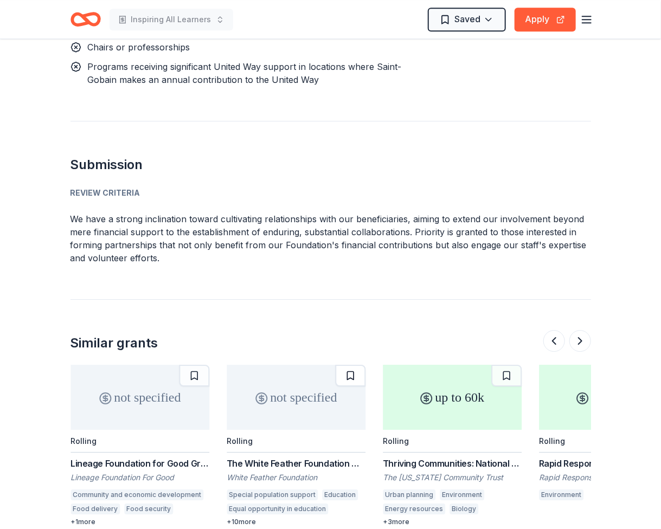
click at [347, 365] on button at bounding box center [350, 376] width 30 height 22
click at [583, 330] on button at bounding box center [581, 341] width 22 height 22
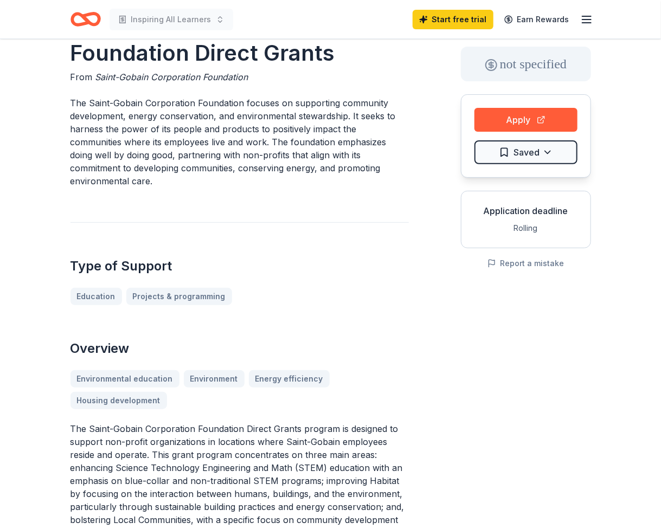
scroll to position [0, 0]
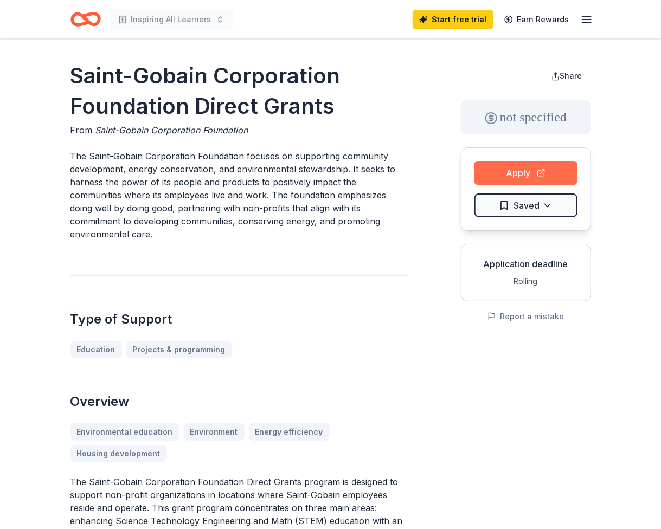
click at [530, 169] on button "Apply" at bounding box center [526, 173] width 103 height 24
